Goal: Information Seeking & Learning: Understand process/instructions

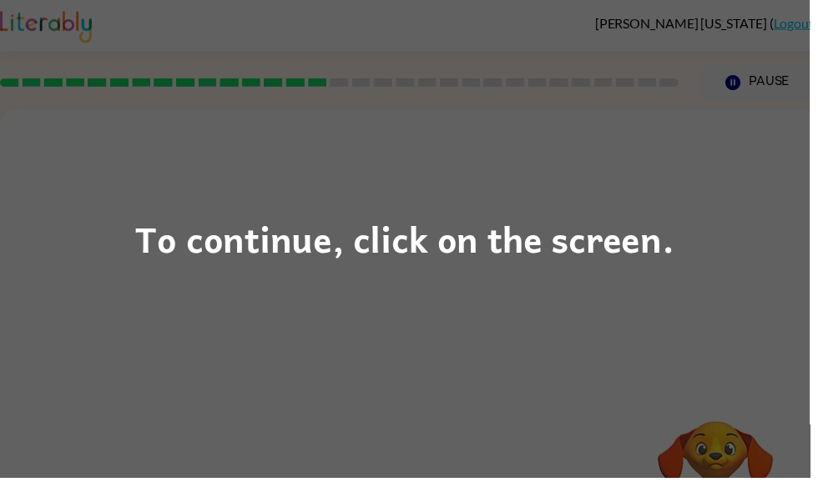
click at [403, 256] on div "To continue, click on the screen." at bounding box center [409, 241] width 544 height 57
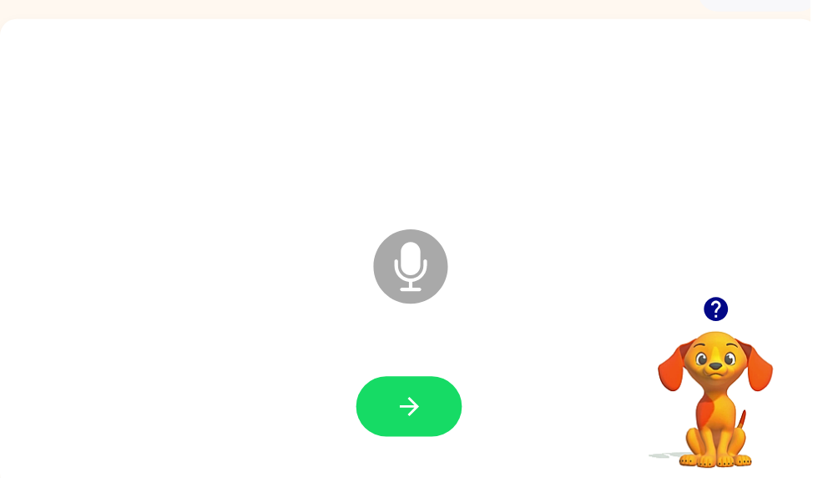
scroll to position [92, 0]
click at [405, 395] on button "button" at bounding box center [413, 410] width 107 height 61
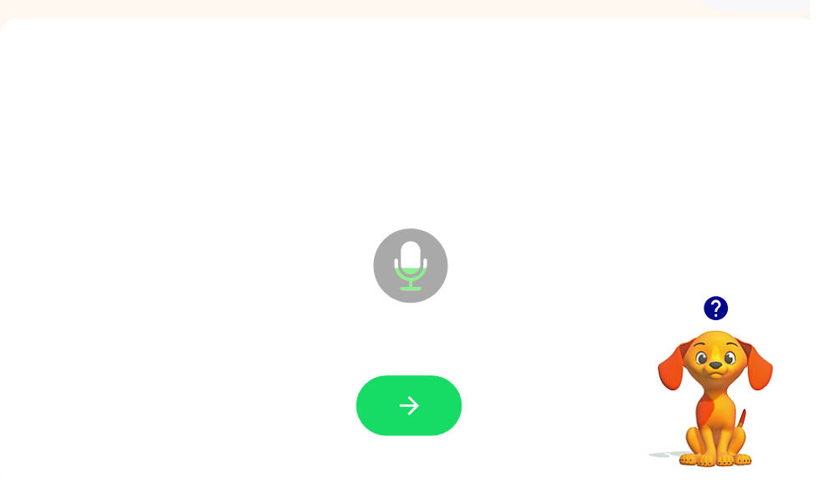
click at [438, 408] on button "button" at bounding box center [413, 410] width 107 height 61
click at [433, 387] on button "button" at bounding box center [413, 410] width 107 height 61
click at [454, 420] on button "button" at bounding box center [413, 410] width 107 height 61
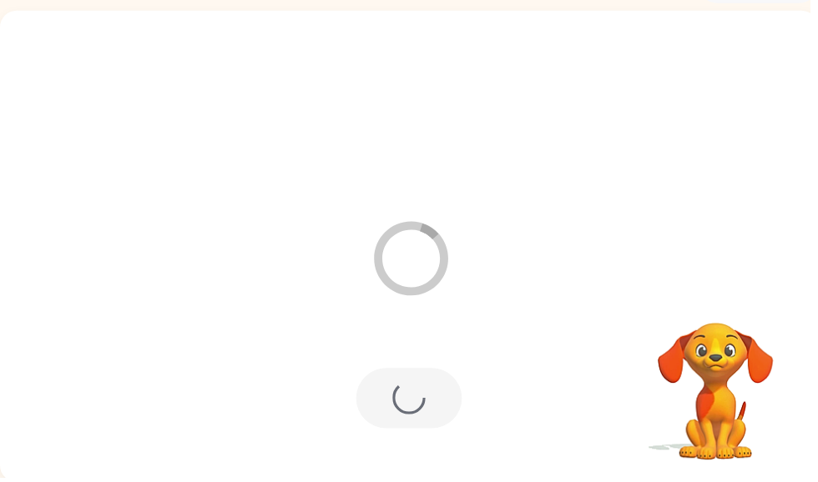
scroll to position [100, 0]
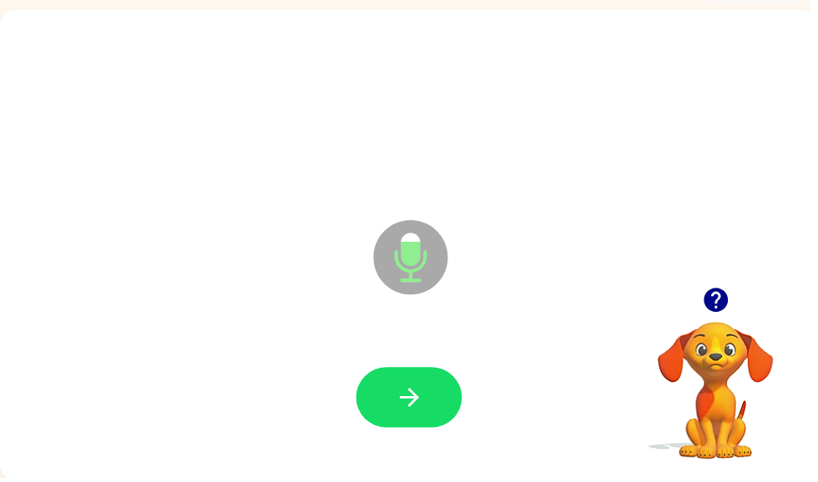
click at [446, 441] on div at bounding box center [413, 402] width 793 height 137
click at [419, 385] on button "button" at bounding box center [413, 401] width 107 height 61
click at [399, 358] on div at bounding box center [413, 402] width 793 height 137
click at [441, 394] on button "button" at bounding box center [413, 401] width 107 height 61
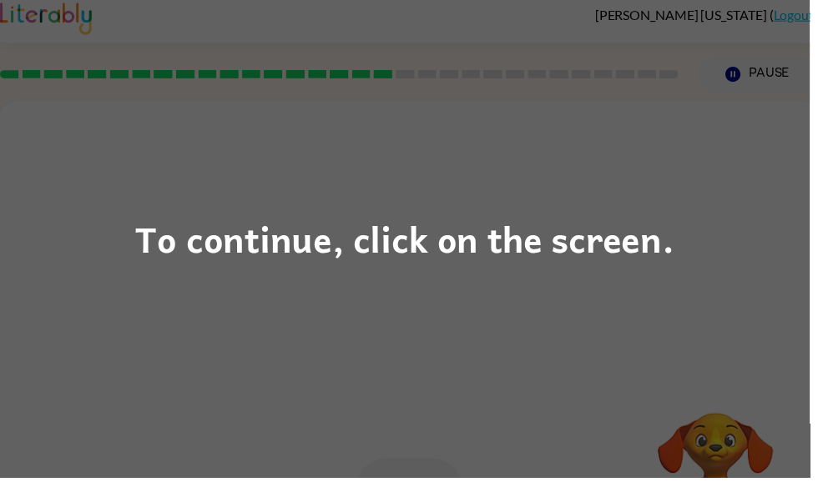
scroll to position [0, 0]
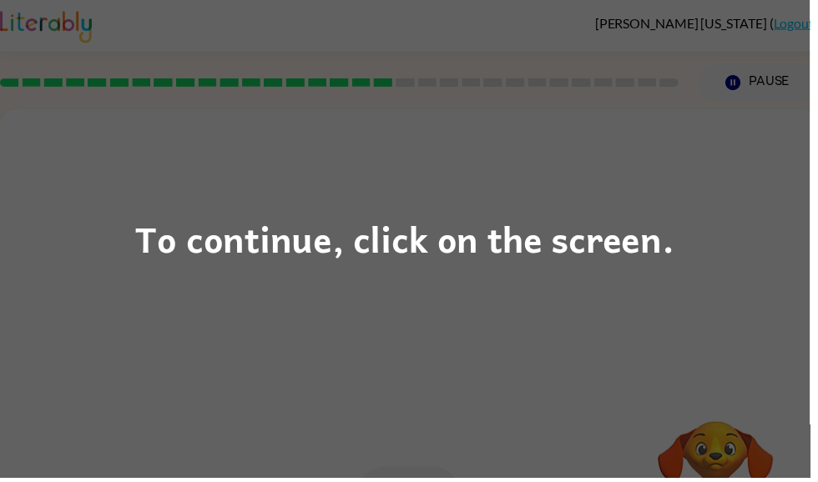
click at [564, 241] on div "To continue, click on the screen." at bounding box center [409, 241] width 544 height 57
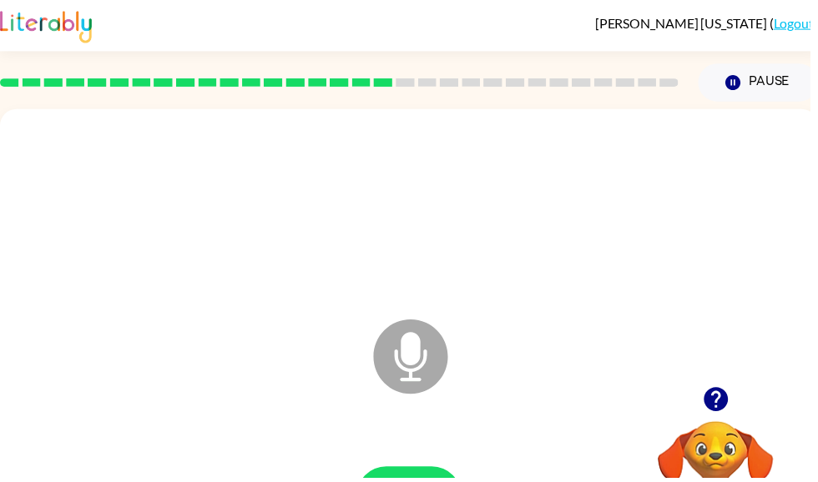
click at [732, 421] on button "button" at bounding box center [723, 403] width 43 height 43
click at [735, 404] on video "Your browser must support playing .mp4 files to use Literably. Please try using…" at bounding box center [722, 483] width 167 height 167
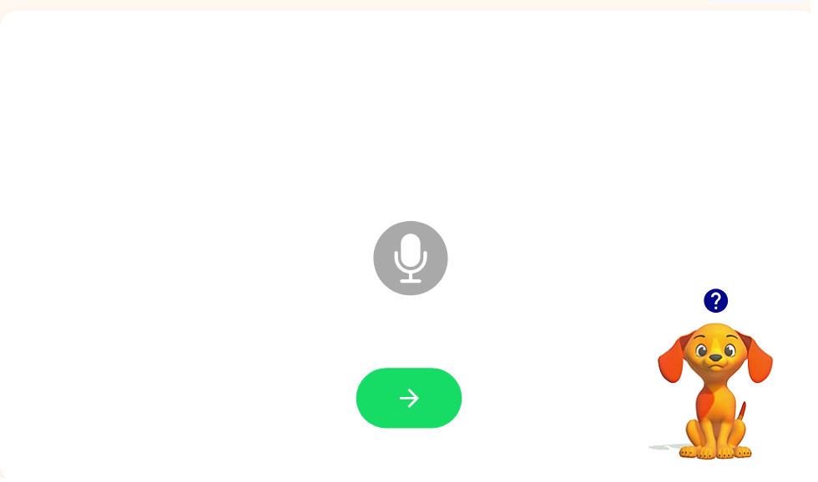
scroll to position [100, 0]
click at [404, 380] on button "button" at bounding box center [413, 401] width 107 height 61
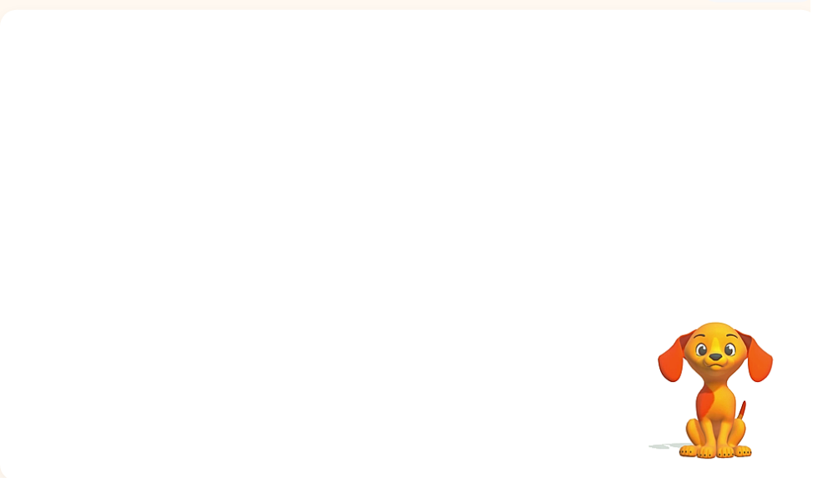
click at [560, 249] on div at bounding box center [373, 219] width 713 height 60
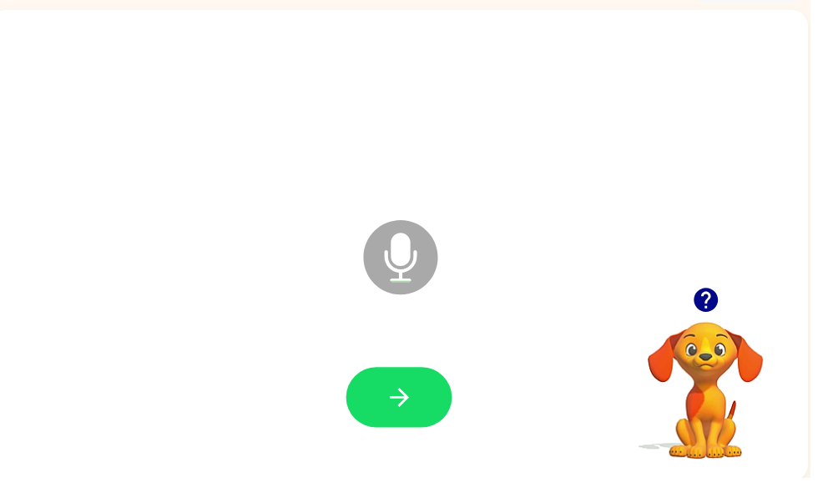
click at [426, 402] on button "button" at bounding box center [403, 401] width 107 height 61
click at [425, 421] on button "button" at bounding box center [403, 401] width 107 height 61
click at [360, 411] on button "button" at bounding box center [403, 401] width 107 height 61
click at [389, 400] on icon "button" at bounding box center [403, 401] width 29 height 29
click at [413, 387] on icon "button" at bounding box center [403, 401] width 29 height 29
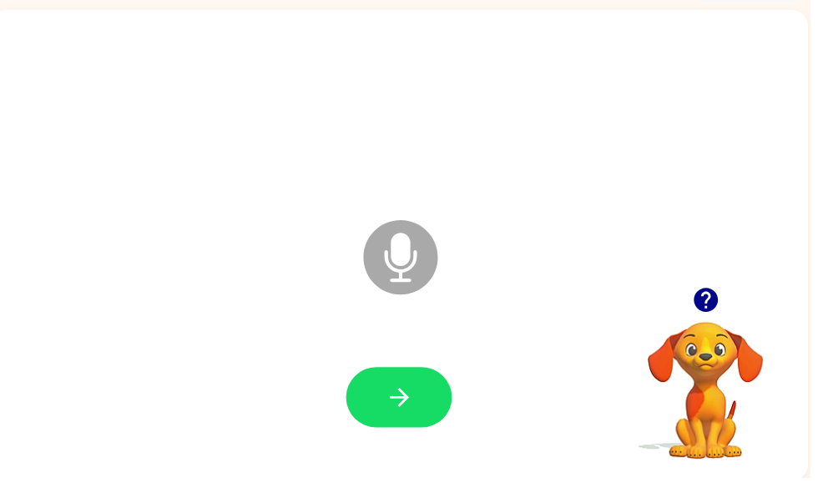
click at [441, 409] on button "button" at bounding box center [403, 401] width 107 height 61
click at [412, 407] on icon "button" at bounding box center [403, 401] width 29 height 29
click at [420, 365] on div at bounding box center [403, 402] width 793 height 137
click at [414, 414] on icon "button" at bounding box center [403, 401] width 29 height 29
click at [407, 431] on button "button" at bounding box center [403, 401] width 107 height 61
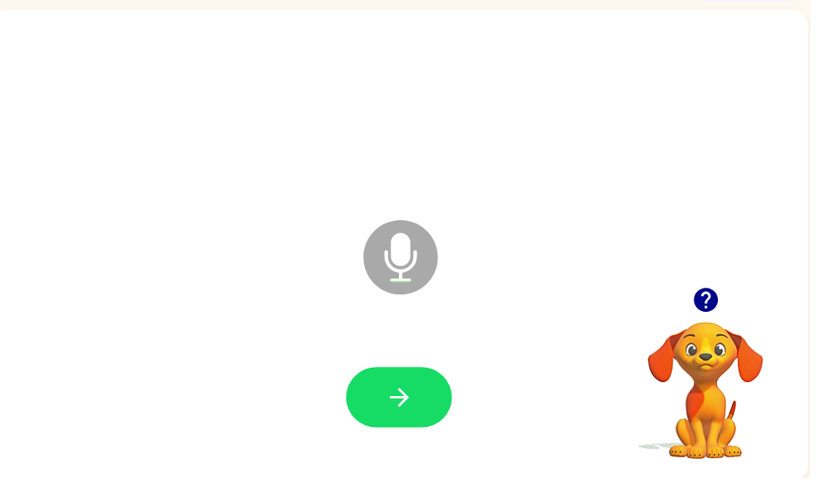
click at [402, 382] on button "button" at bounding box center [403, 401] width 107 height 61
click at [421, 392] on button "button" at bounding box center [403, 401] width 107 height 61
click at [406, 397] on icon "button" at bounding box center [402, 401] width 19 height 19
click at [401, 414] on icon "button" at bounding box center [403, 401] width 29 height 29
click at [406, 411] on icon "button" at bounding box center [403, 401] width 29 height 29
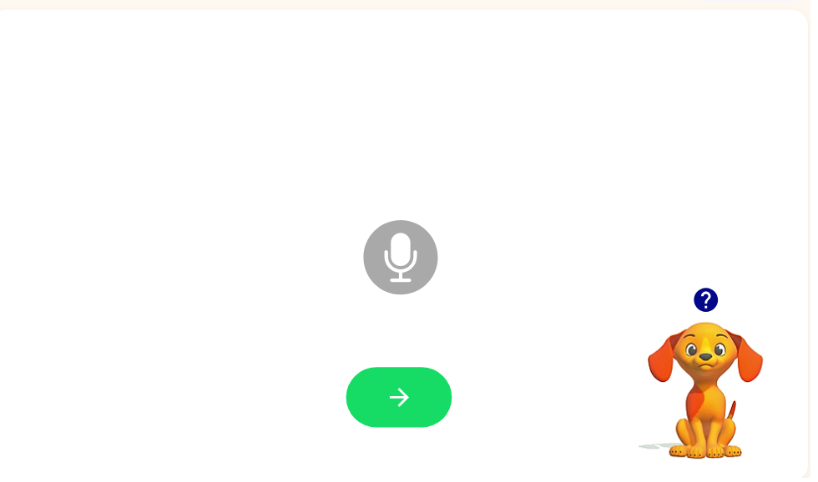
click at [398, 421] on button "button" at bounding box center [403, 401] width 107 height 61
click at [440, 390] on button "button" at bounding box center [403, 401] width 107 height 61
click at [431, 383] on button "button" at bounding box center [403, 401] width 107 height 61
click at [421, 374] on button "button" at bounding box center [403, 401] width 107 height 61
click at [411, 396] on icon "button" at bounding box center [403, 401] width 29 height 29
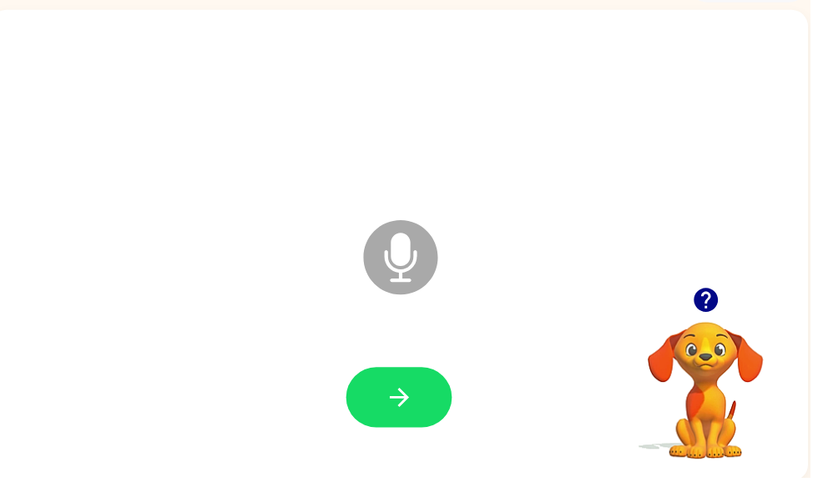
scroll to position [0, 10]
click at [391, 416] on icon "button" at bounding box center [403, 401] width 29 height 29
click at [437, 408] on button "button" at bounding box center [403, 401] width 107 height 61
click at [400, 412] on icon "button" at bounding box center [403, 401] width 29 height 29
click at [427, 410] on button "button" at bounding box center [403, 401] width 107 height 61
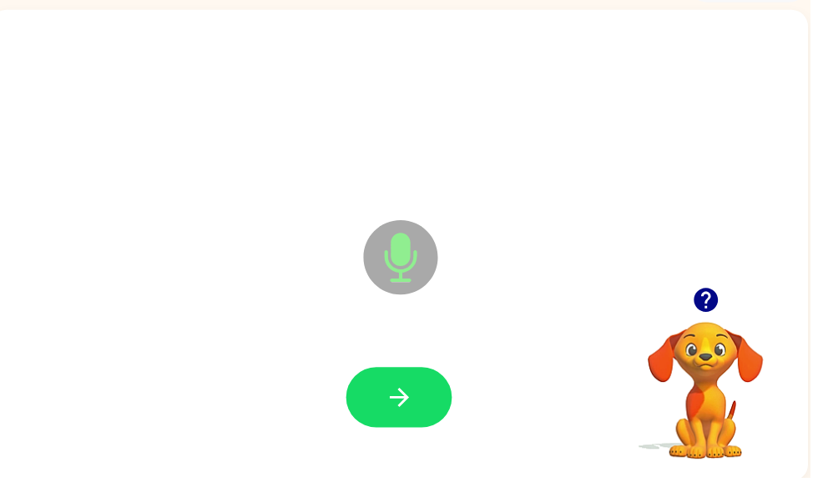
click at [416, 402] on icon "button" at bounding box center [403, 401] width 29 height 29
click at [414, 379] on button "button" at bounding box center [403, 401] width 107 height 61
click at [393, 409] on icon "button" at bounding box center [403, 401] width 29 height 29
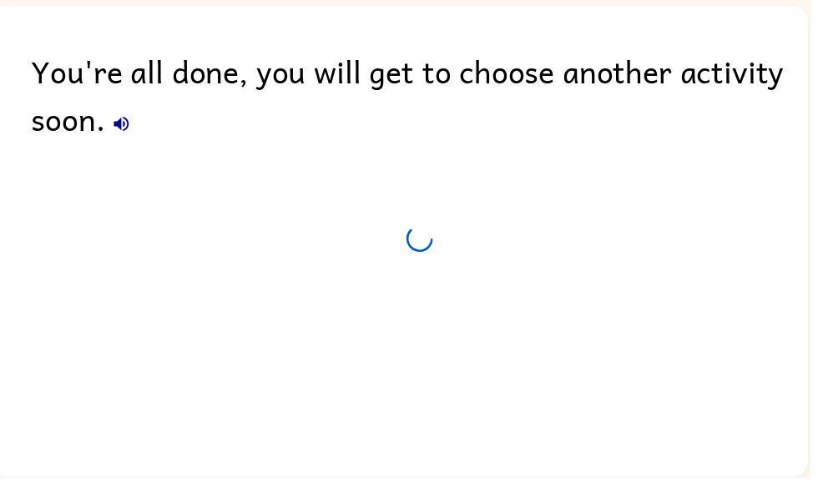
scroll to position [70, 0]
